Goal: Task Accomplishment & Management: Manage account settings

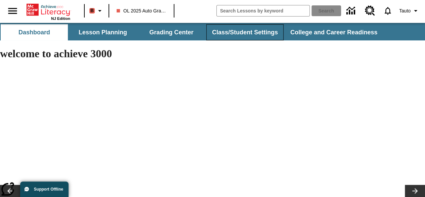
click at [248, 33] on button "Class/Student Settings" at bounding box center [244, 32] width 77 height 16
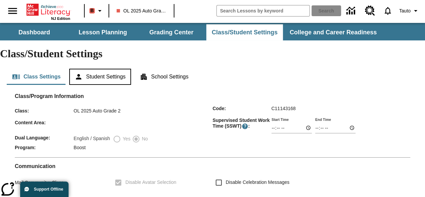
click at [118, 69] on button "Student Settings" at bounding box center [100, 77] width 62 height 16
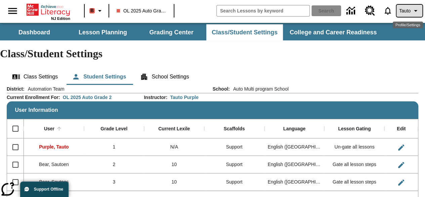
click at [416, 8] on icon "Profile/Settings" at bounding box center [416, 11] width 8 height 8
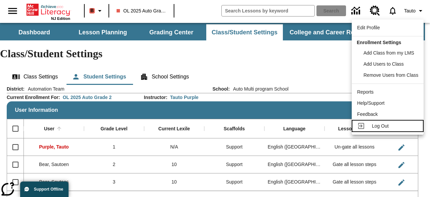
click at [386, 125] on span "Log Out" at bounding box center [380, 125] width 17 height 5
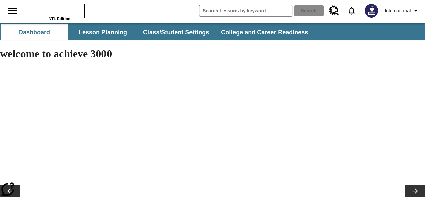
type input "-1"
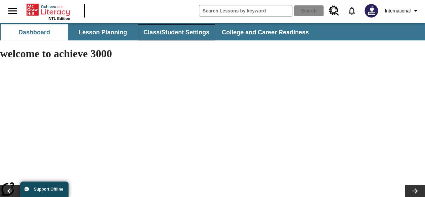
click at [180, 30] on button "Class/Student Settings" at bounding box center [176, 32] width 77 height 16
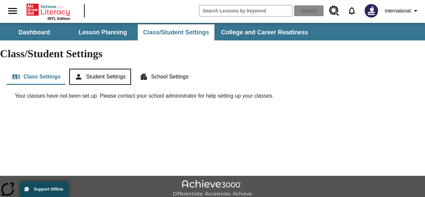
click at [120, 69] on button "Student Settings" at bounding box center [100, 77] width 62 height 16
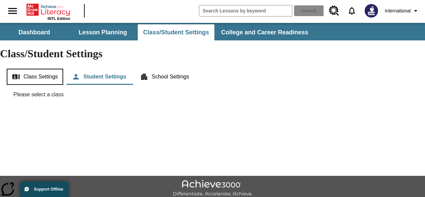
click at [55, 69] on button "Class Settings" at bounding box center [35, 77] width 56 height 16
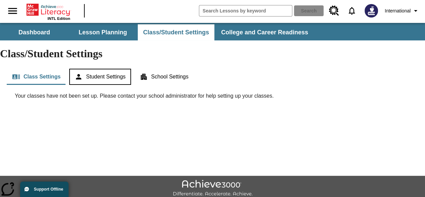
click at [130, 69] on button "Student Settings" at bounding box center [100, 77] width 62 height 16
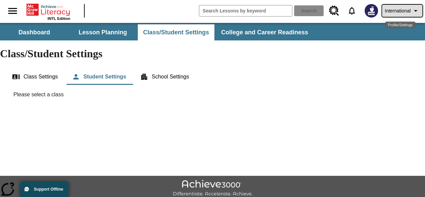
click at [411, 12] on button "International" at bounding box center [402, 11] width 40 height 12
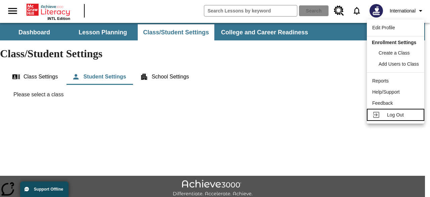
click at [409, 115] on div "Log Out" at bounding box center [403, 114] width 32 height 7
